Goal: Task Accomplishment & Management: Use online tool/utility

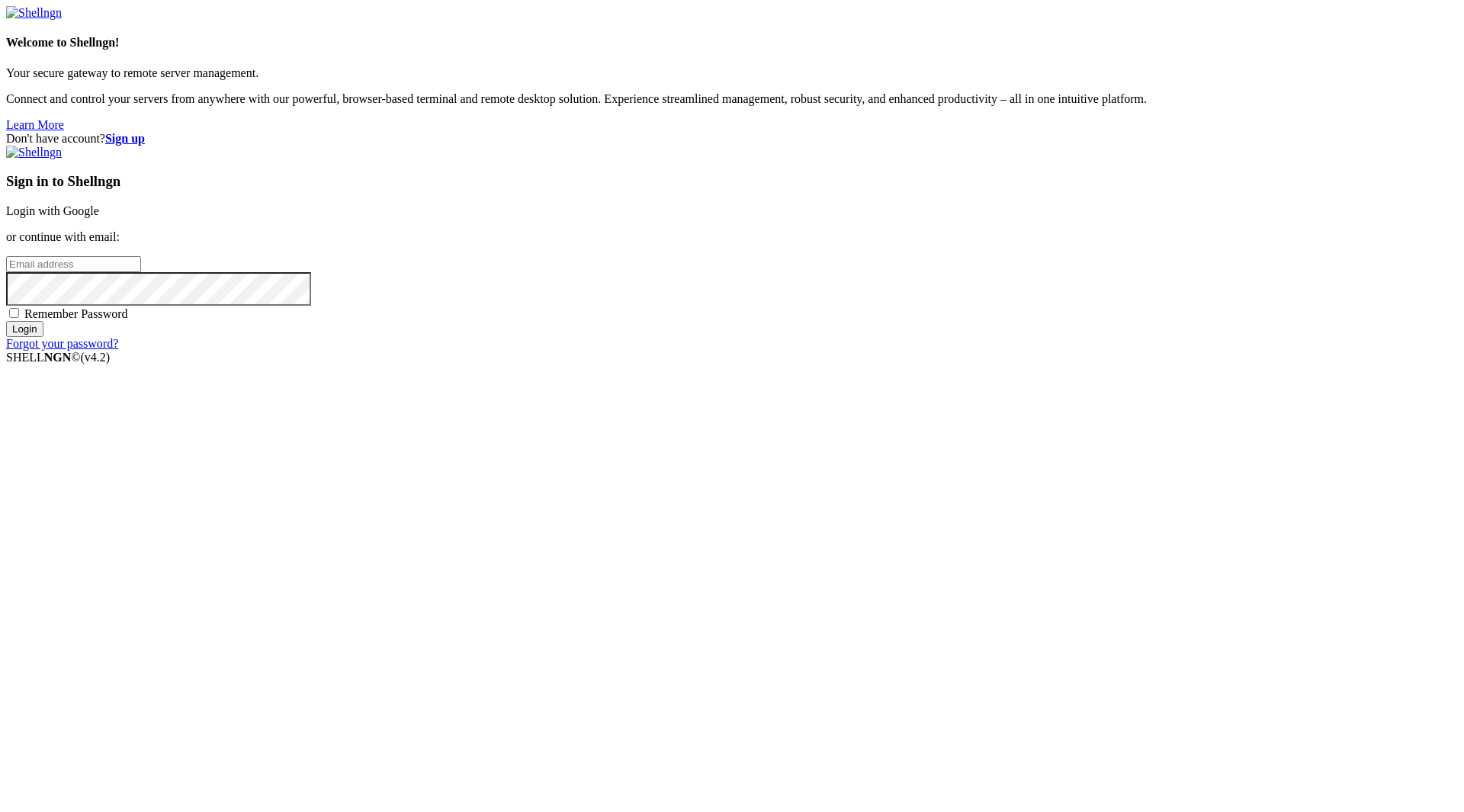
type input "[EMAIL_ADDRESS][DOMAIN_NAME]"
click at [128, 320] on span "Remember Password" at bounding box center [76, 313] width 104 height 13
click at [19, 318] on input "Remember Password" at bounding box center [14, 312] width 10 height 10
checkbox input "true"
click at [44, 337] on input "Login" at bounding box center [24, 329] width 38 height 16
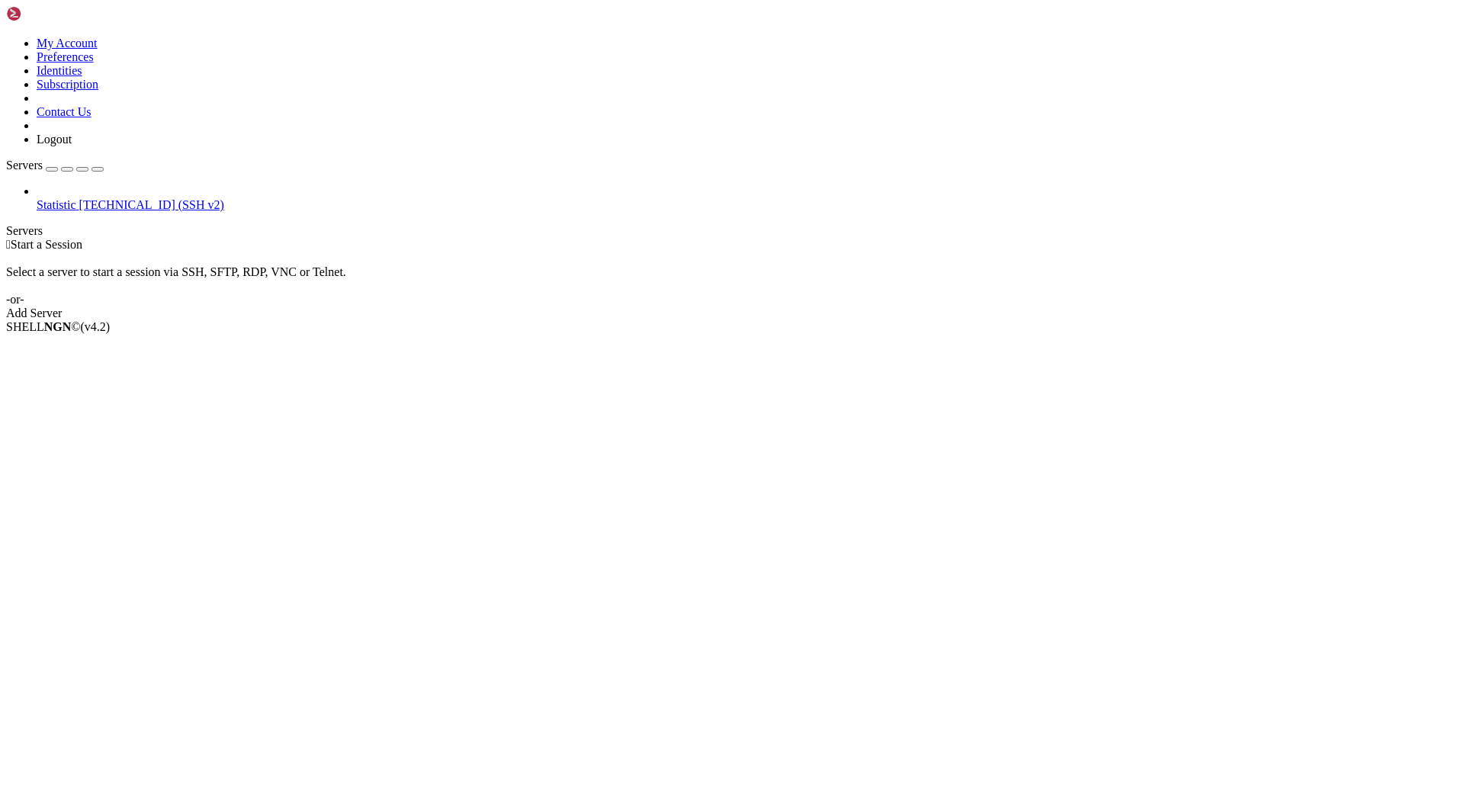
click at [92, 198] on span "[TECHNICAL_ID] (SSH v2)" at bounding box center [151, 204] width 145 height 13
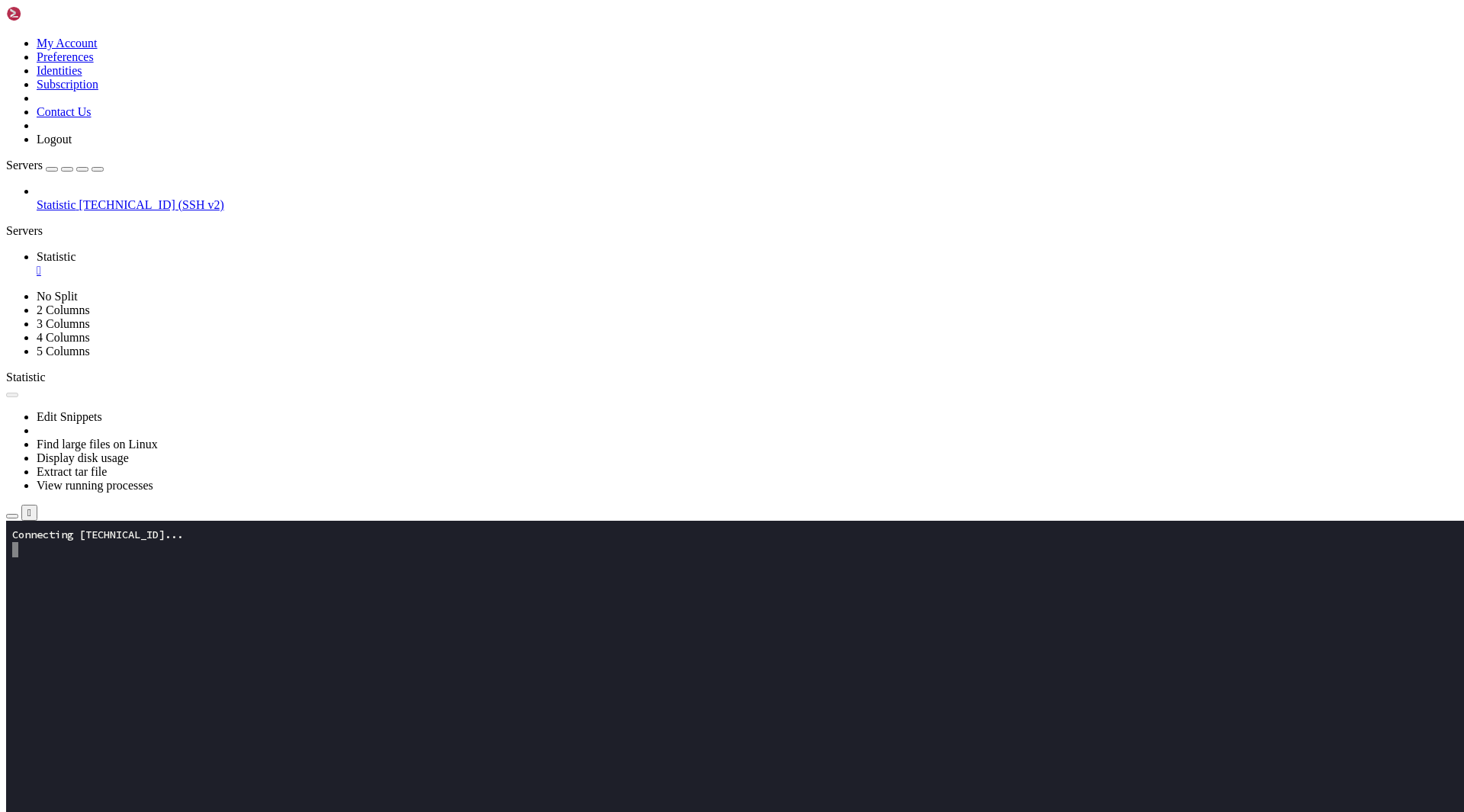
click at [264, 728] on x-row at bounding box center [642, 732] width 1259 height 16
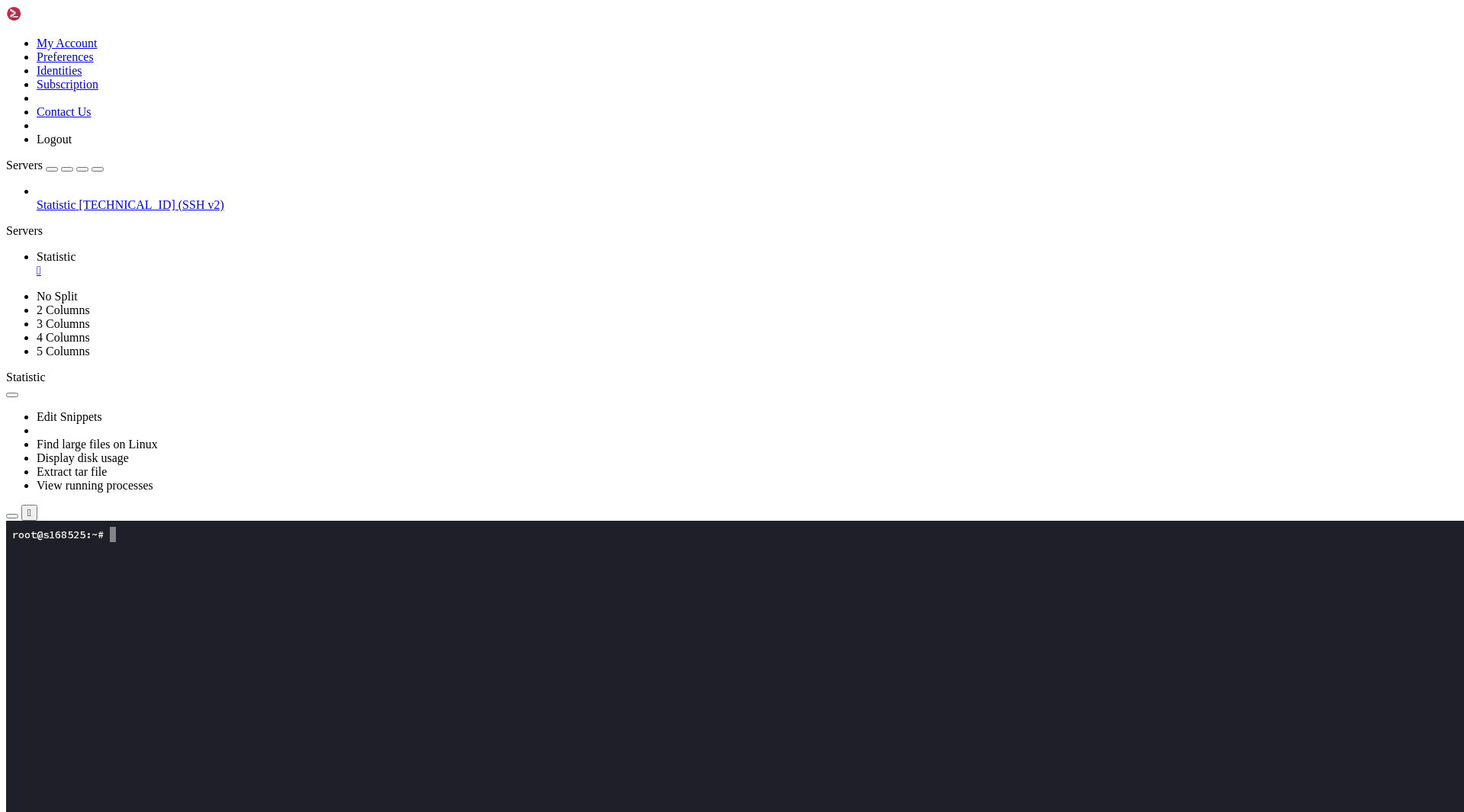
click at [246, 600] on x-row at bounding box center [642, 596] width 1259 height 16
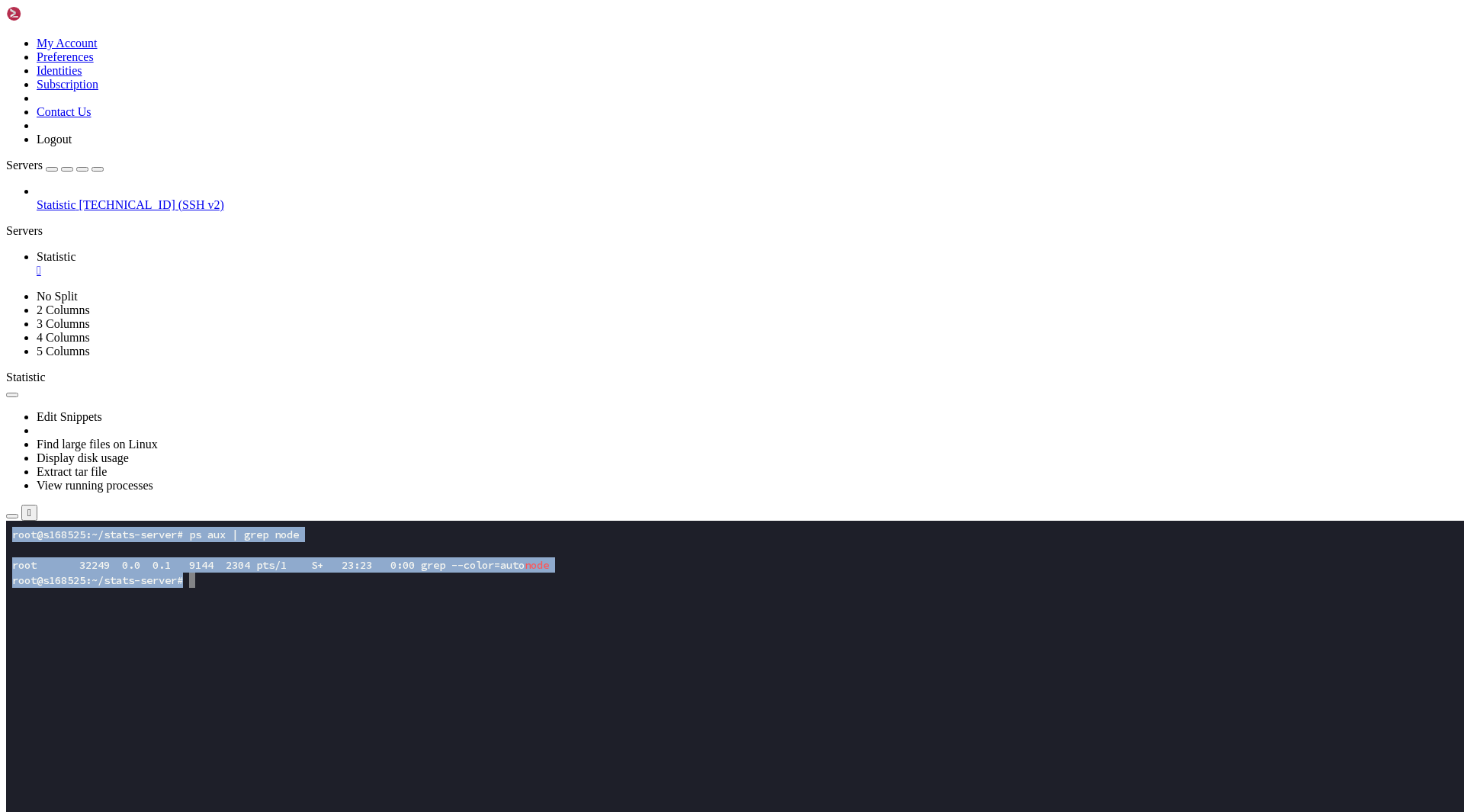
drag, startPoint x: 238, startPoint y: 607, endPoint x: 143, endPoint y: 603, distance: 95.1
click html "Page up root@s168525:~/stats-server# ps aux | grep node root 32249 0.0 0.1 9144…"
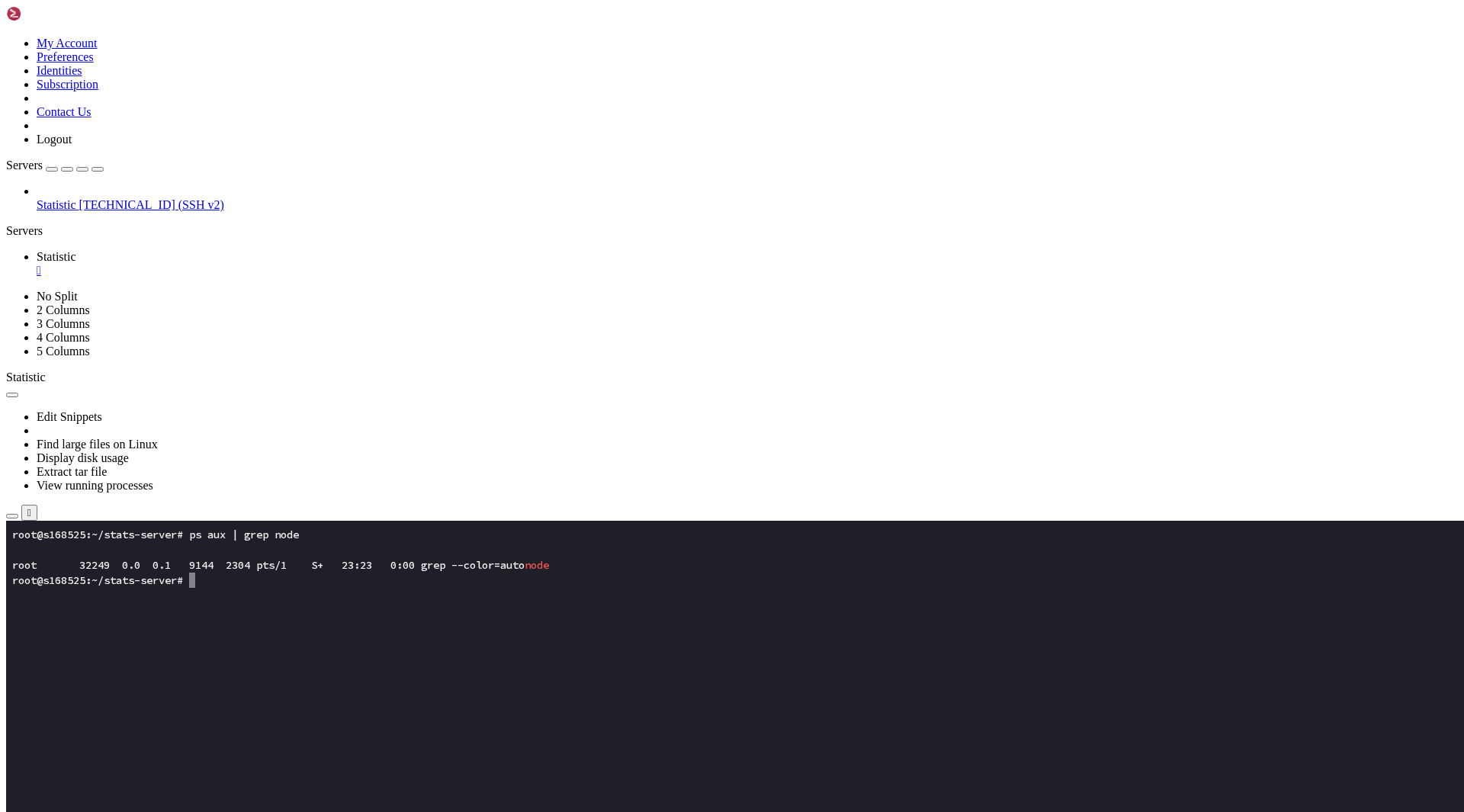
click at [180, 632] on x-row at bounding box center [642, 626] width 1259 height 16
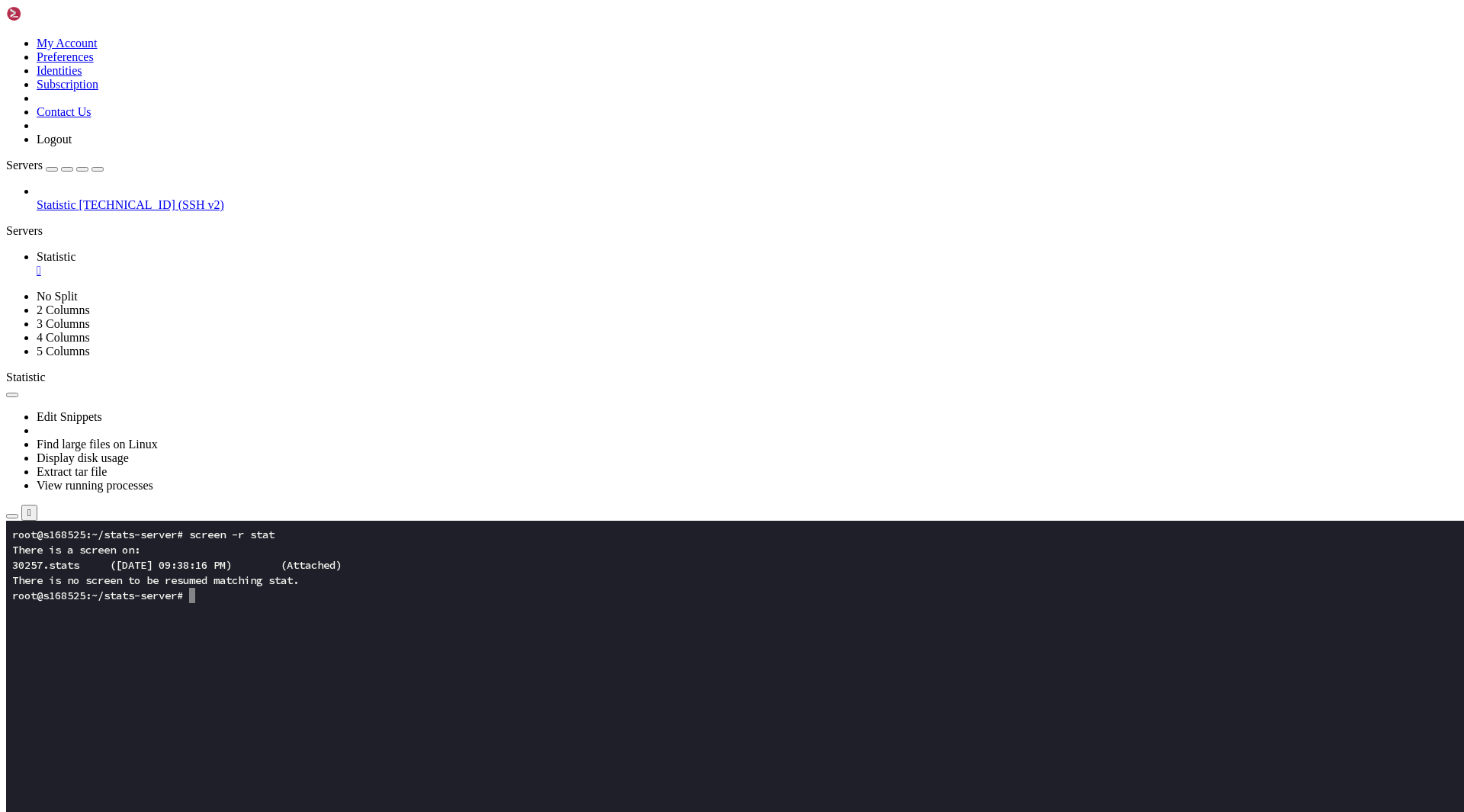
drag, startPoint x: 244, startPoint y: 602, endPoint x: 215, endPoint y: 589, distance: 31.8
click html "Page up root@s168525:~/stats-server# screen -r stat There is a screen on: 30257…"
click at [304, 627] on x-row at bounding box center [642, 626] width 1259 height 16
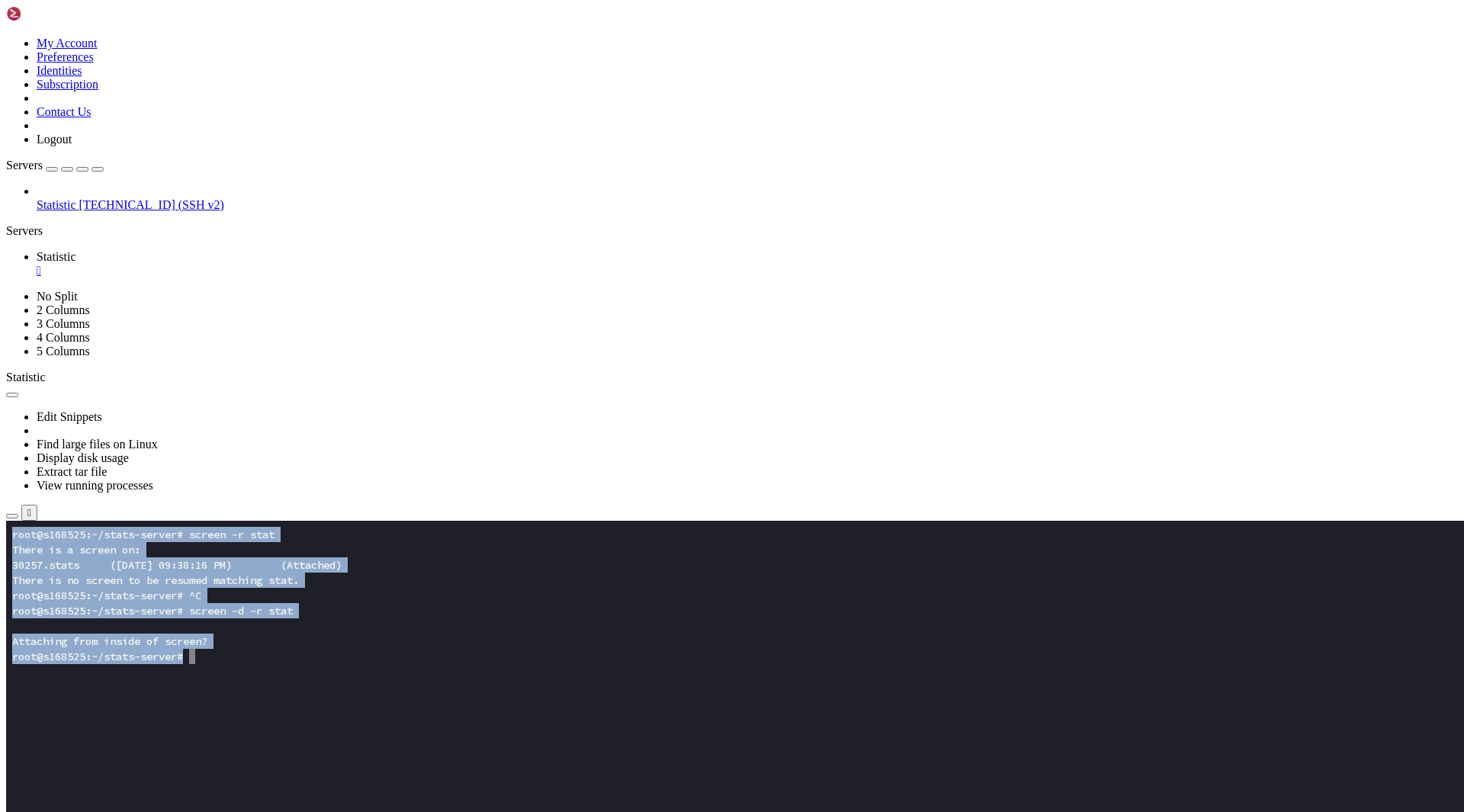
drag, startPoint x: 238, startPoint y: 666, endPoint x: -53, endPoint y: 488, distance: 341.1
click html "Page up root@s168525:~/stats-server# screen -r stat There is a screen on: 30257…"
click at [283, 642] on x-row "Attaching from inside of screen?" at bounding box center [642, 641] width 1259 height 16
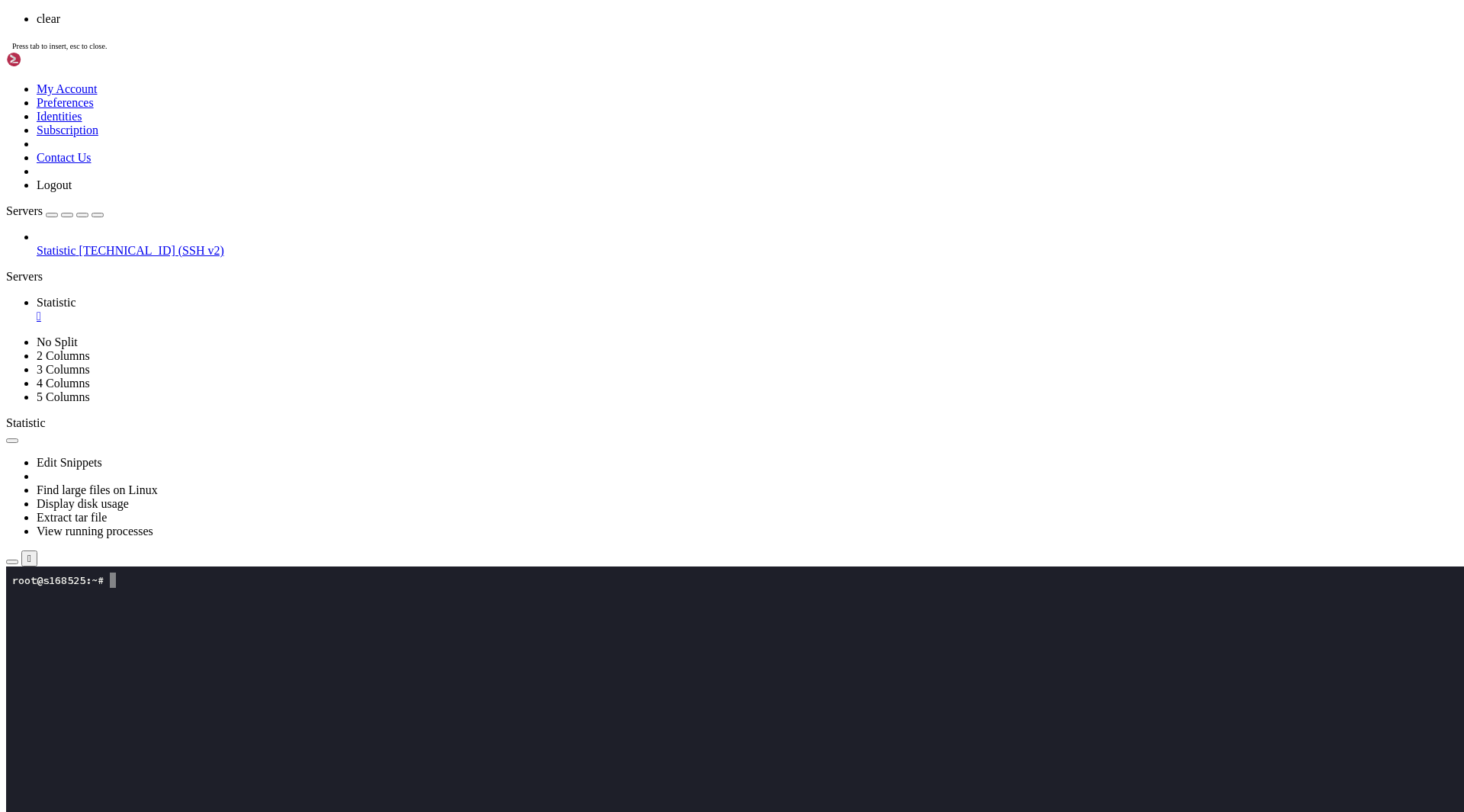
scroll to position [0, 0]
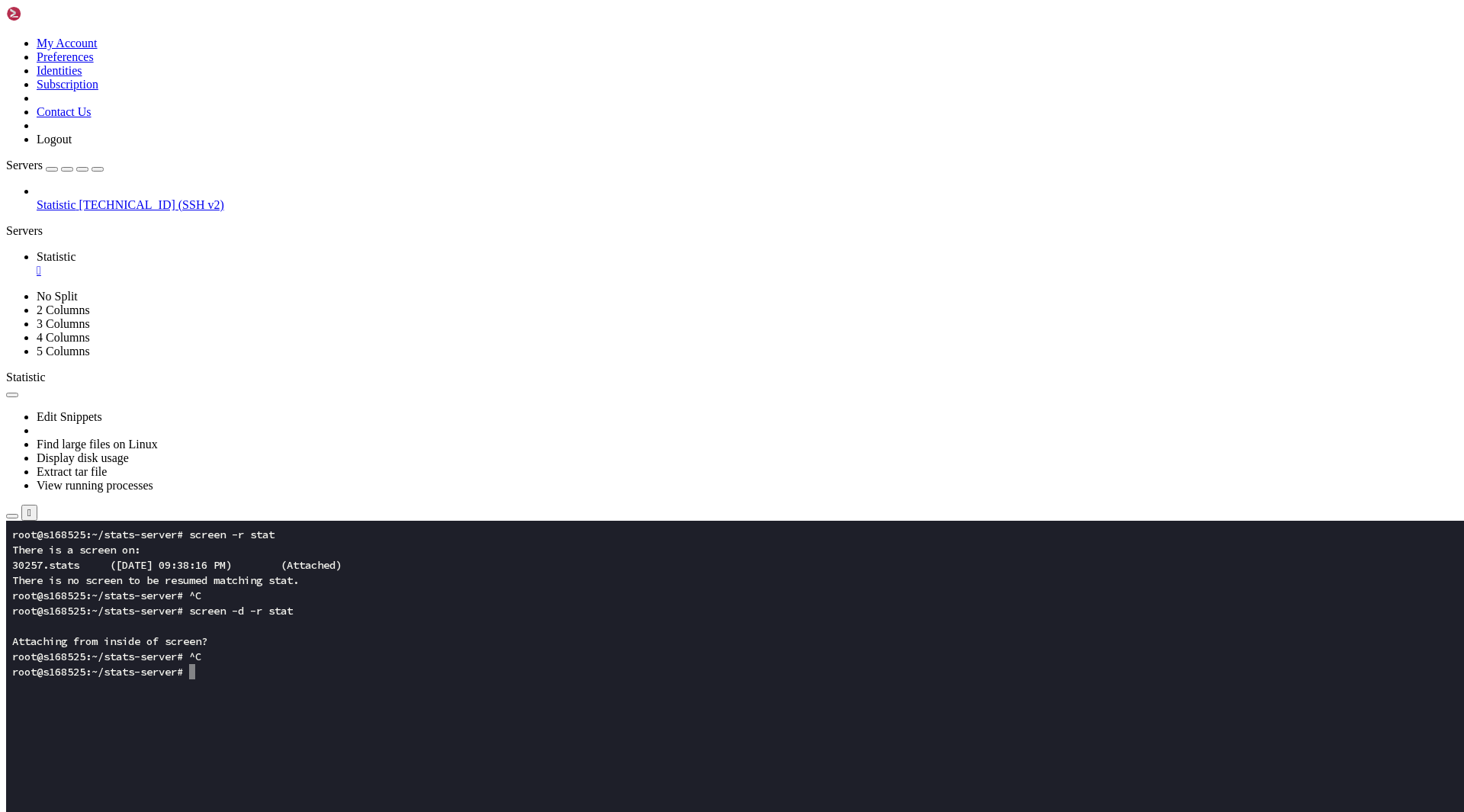
click at [411, 773] on x-row at bounding box center [642, 778] width 1259 height 16
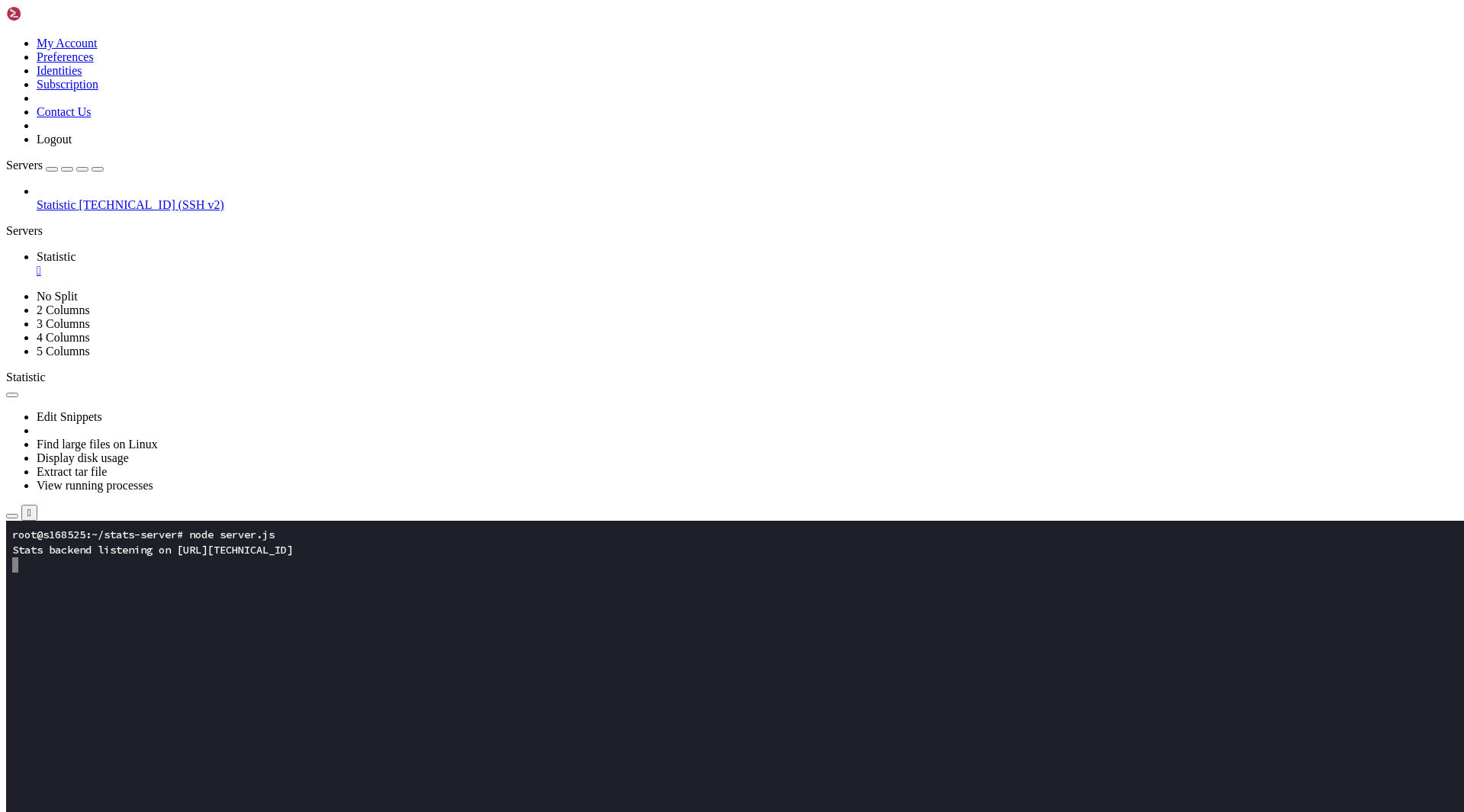
click at [70, 198] on span "Statistic" at bounding box center [56, 204] width 40 height 13
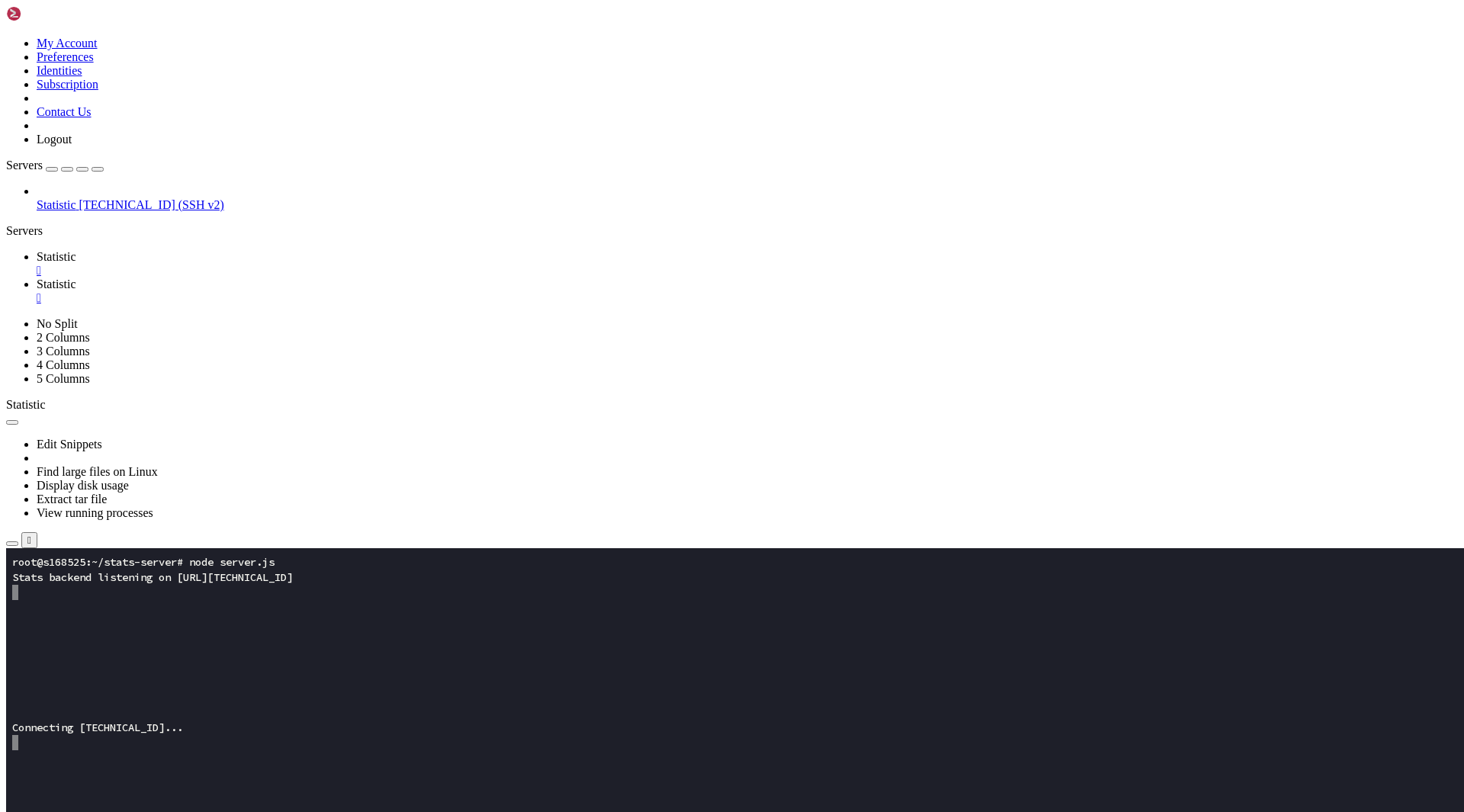
click at [194, 811] on x-row at bounding box center [642, 819] width 1259 height 16
